Goal: Information Seeking & Learning: Learn about a topic

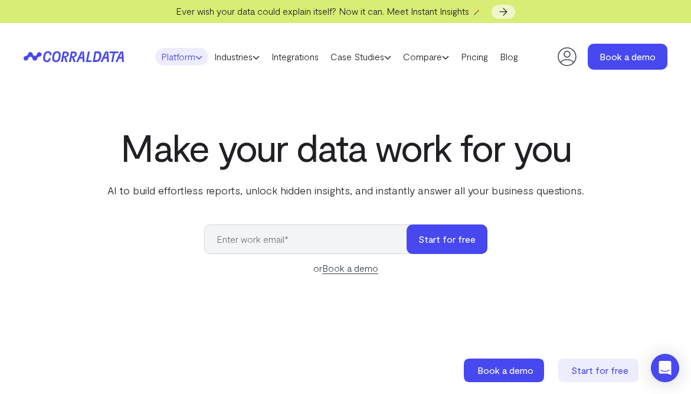
click at [185, 54] on link "Platform" at bounding box center [181, 57] width 53 height 18
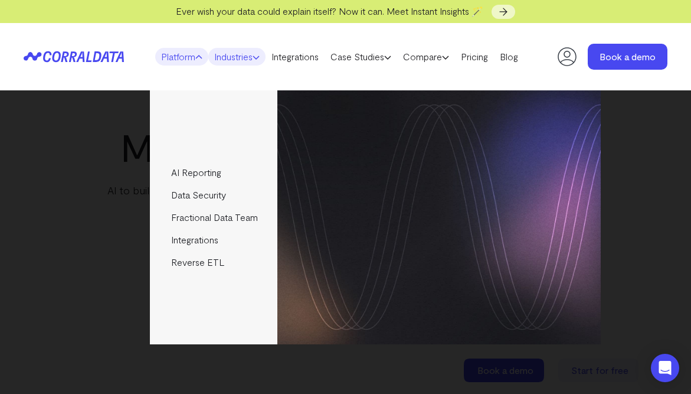
click at [243, 58] on link "Industries" at bounding box center [236, 57] width 57 height 18
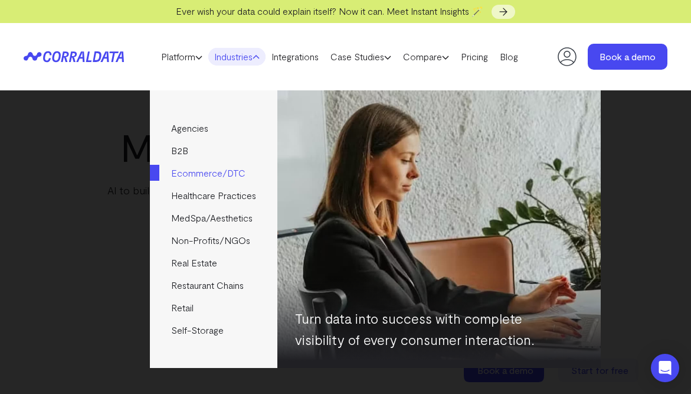
click at [218, 177] on link "Ecommerce/DTC" at bounding box center [213, 173] width 127 height 22
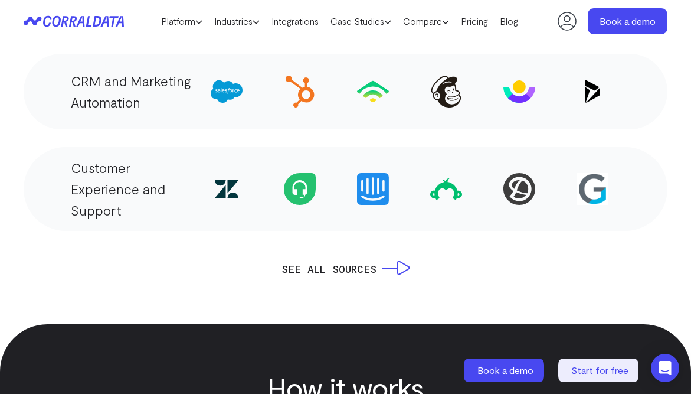
scroll to position [2102, 0]
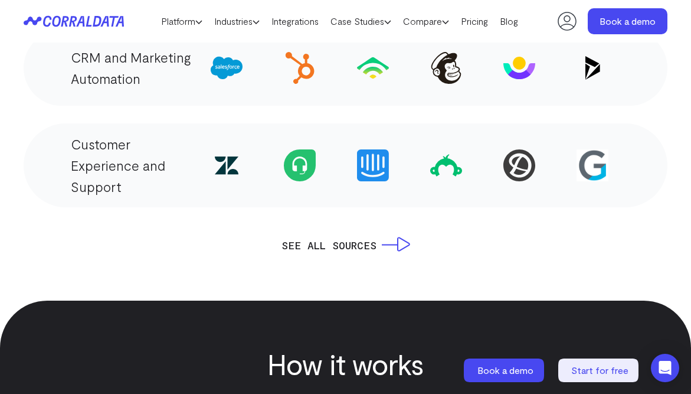
click at [598, 149] on img at bounding box center [593, 165] width 32 height 32
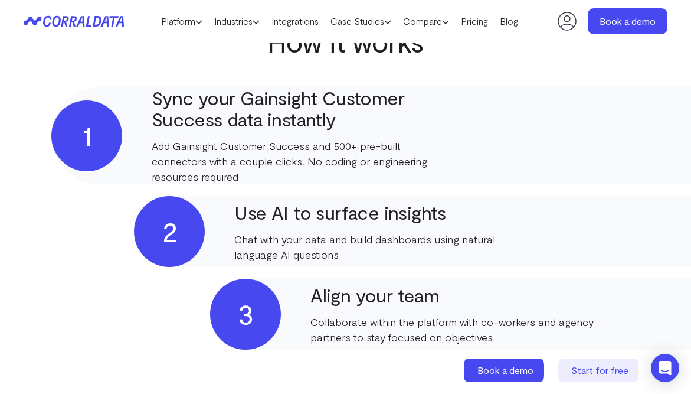
scroll to position [471, 0]
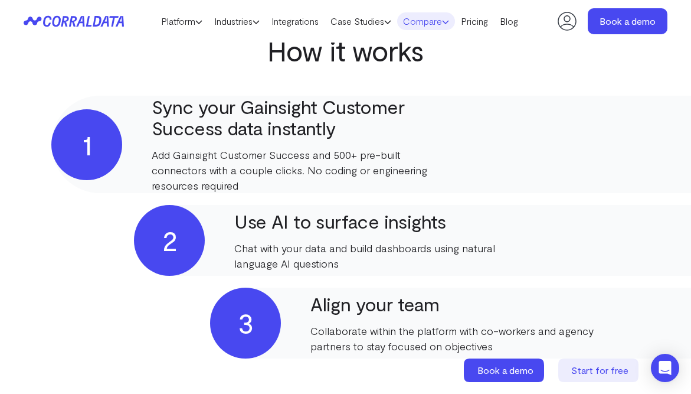
click at [426, 22] on link "Compare" at bounding box center [426, 21] width 58 height 18
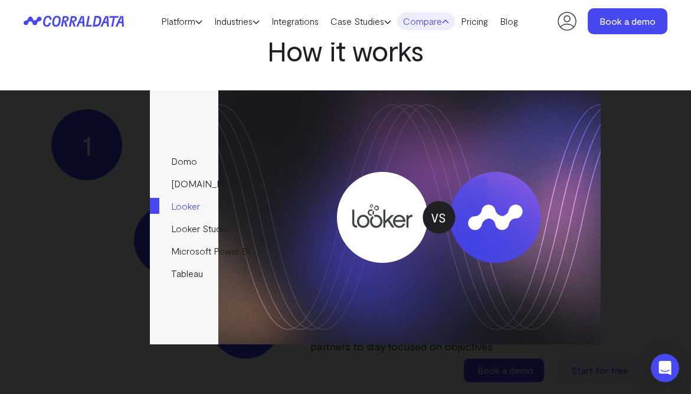
click at [192, 203] on link "Looker" at bounding box center [213, 206] width 127 height 22
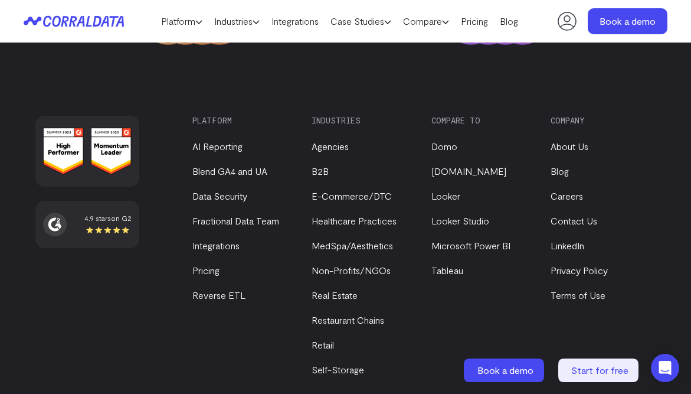
scroll to position [3584, 0]
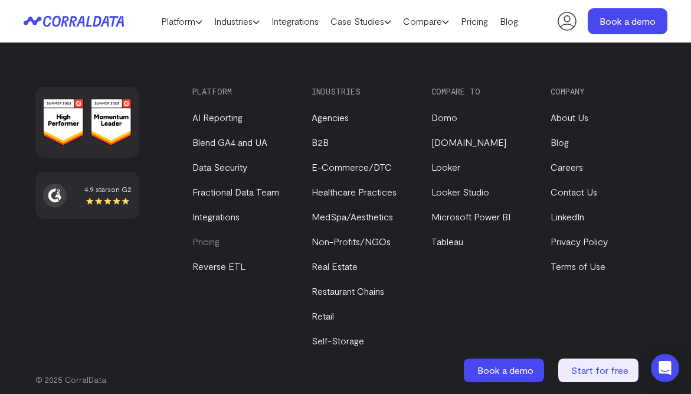
click at [195, 236] on link "Pricing" at bounding box center [205, 241] width 27 height 11
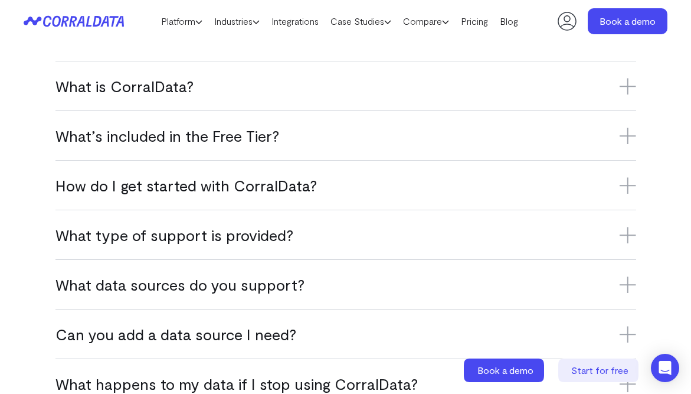
scroll to position [818, 0]
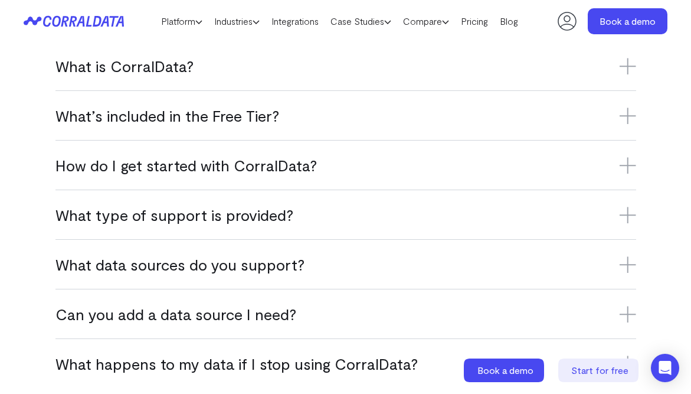
click at [622, 74] on icon at bounding box center [628, 66] width 17 height 17
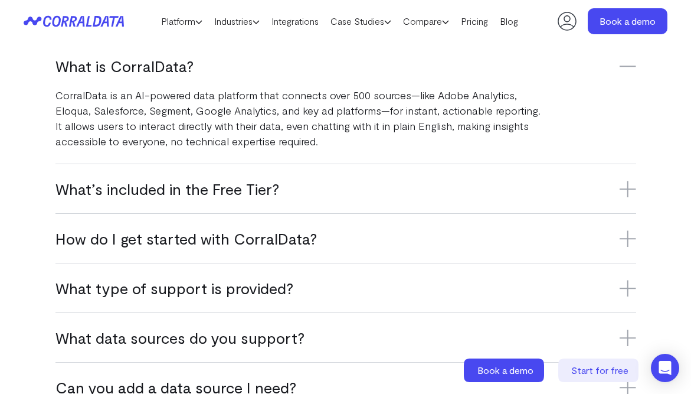
click at [446, 207] on div "What’s included in the Free Tier? The Free Tier includes one data source, one u…" at bounding box center [346, 189] width 581 height 50
click at [588, 213] on div "What’s included in the Free Tier? The Free Tier includes one data source, one u…" at bounding box center [346, 189] width 581 height 50
click at [631, 197] on icon at bounding box center [628, 189] width 17 height 17
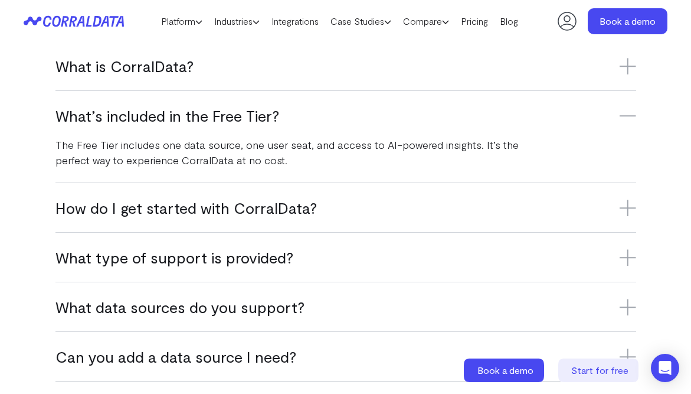
click at [625, 208] on icon at bounding box center [628, 208] width 17 height 0
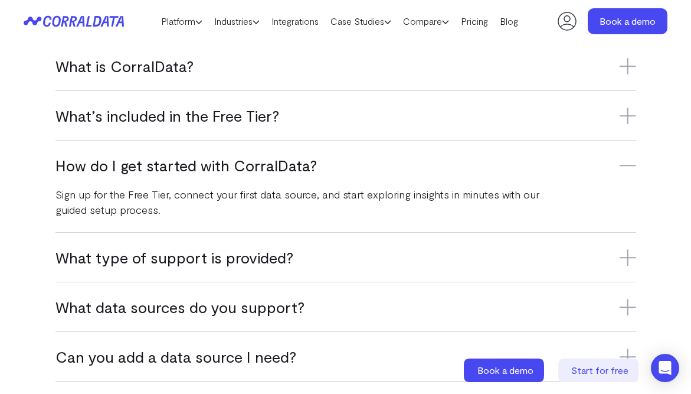
click at [622, 266] on icon at bounding box center [628, 257] width 17 height 17
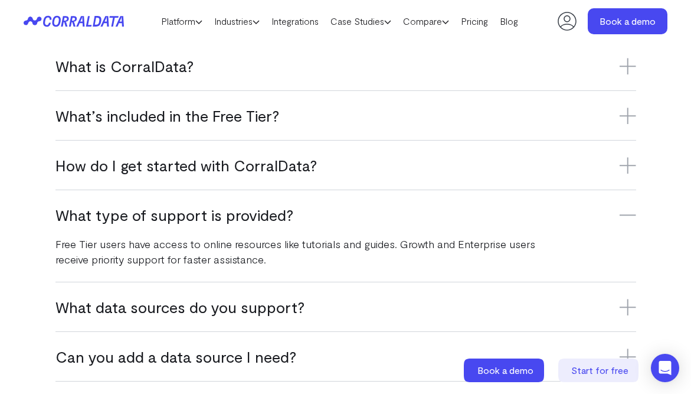
click at [612, 316] on h3 "What data sources do you support?" at bounding box center [346, 306] width 581 height 19
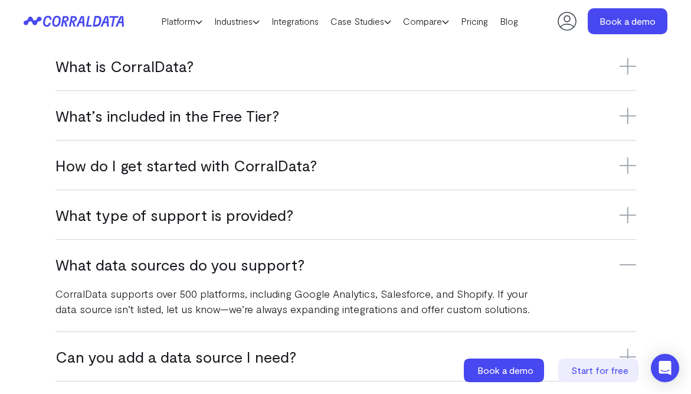
scroll to position [0, 0]
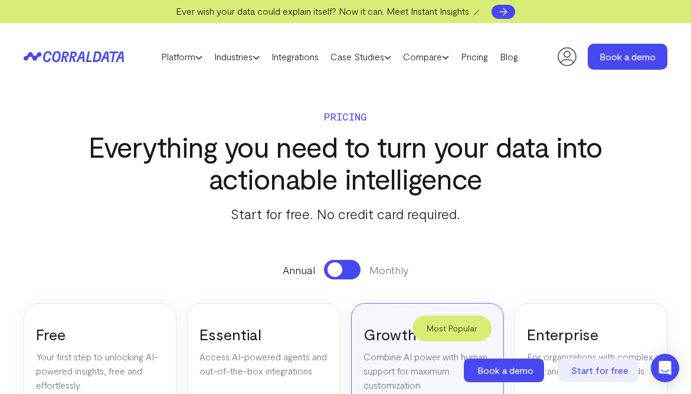
click at [504, 8] on icon at bounding box center [504, 12] width 12 height 12
click at [247, 57] on link "Industries" at bounding box center [236, 57] width 57 height 18
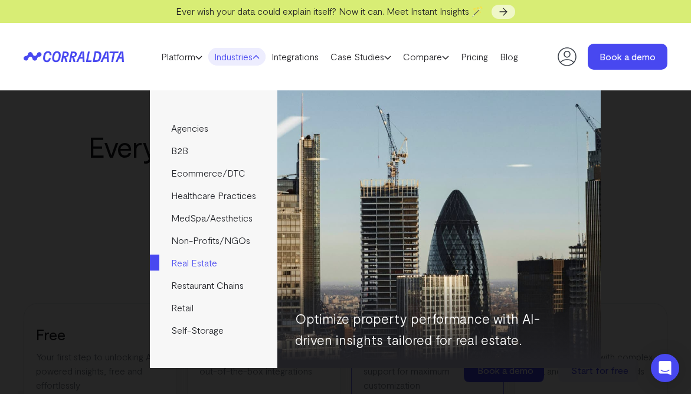
click at [206, 266] on link "Real Estate" at bounding box center [213, 263] width 127 height 22
